Goal: Communication & Community: Answer question/provide support

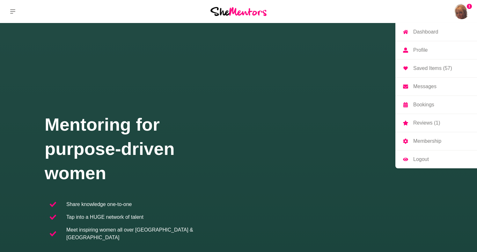
click at [433, 87] on p "Messages" at bounding box center [424, 86] width 23 height 5
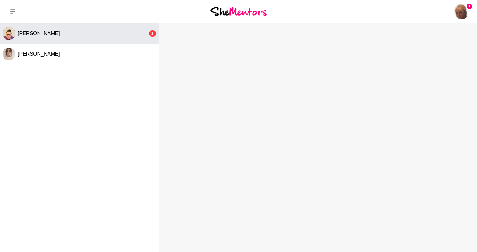
click at [119, 28] on button "[PERSON_NAME] 1" at bounding box center [79, 33] width 159 height 20
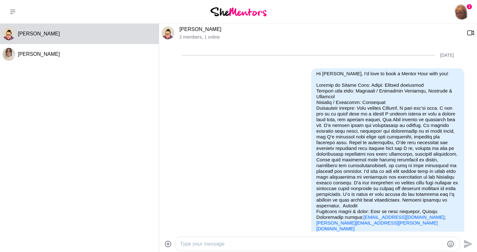
scroll to position [722, 0]
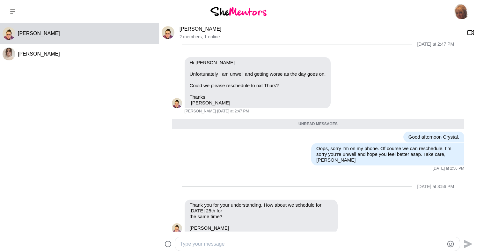
click at [253, 244] on textarea "Type your message" at bounding box center [312, 244] width 264 height 8
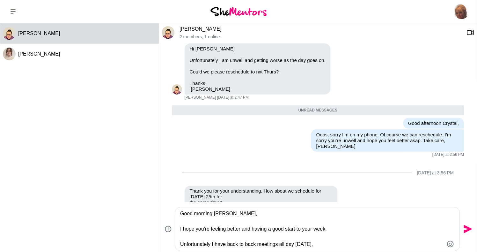
scroll to position [751, 0]
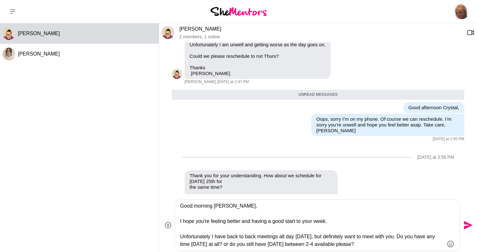
click at [239, 243] on textarea "Good morning [PERSON_NAME], I hope you're feeling better and having a good star…" at bounding box center [312, 225] width 264 height 46
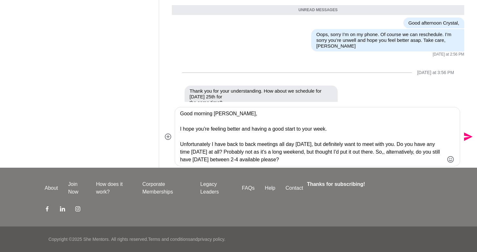
scroll to position [85, 0]
click at [360, 158] on textarea "Good morning [PERSON_NAME], I hope you're feeling better and having a good star…" at bounding box center [312, 137] width 264 height 54
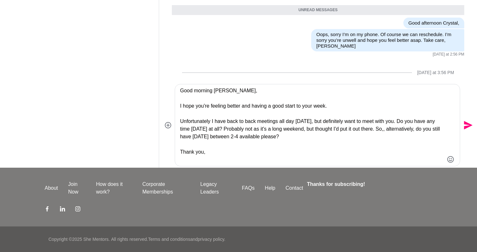
scroll to position [7, 0]
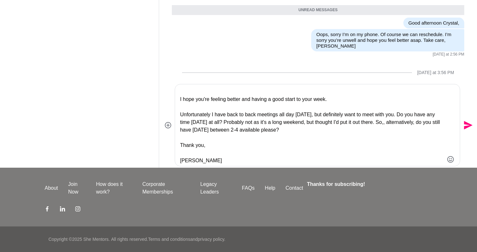
click at [210, 145] on textarea "Good morning [PERSON_NAME], I hope you're feeling better and having a good star…" at bounding box center [312, 125] width 264 height 77
click at [206, 162] on textarea "Good morning [PERSON_NAME], I hope you're feeling better and having a good star…" at bounding box center [312, 125] width 264 height 77
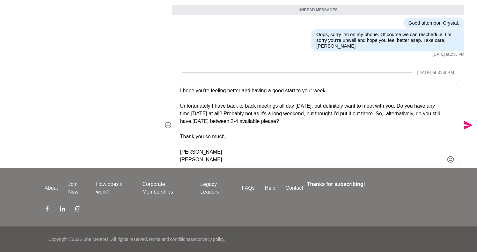
scroll to position [15, 0]
click at [202, 161] on textarea "Good morning [PERSON_NAME], I hope you're feeling better and having a good star…" at bounding box center [312, 125] width 264 height 77
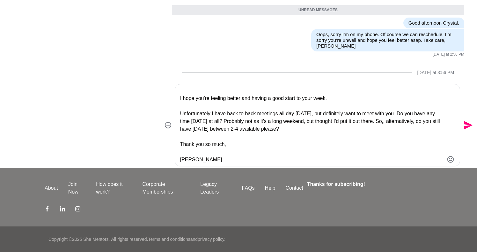
scroll to position [8, 0]
type textarea "Good morning [PERSON_NAME], I hope you're feeling better and having a good star…"
click at [468, 121] on icon "Send" at bounding box center [468, 125] width 10 height 10
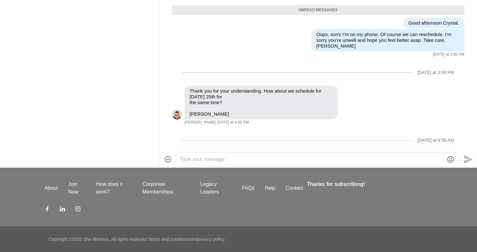
scroll to position [835, 0]
